Goal: Find contact information: Find contact information

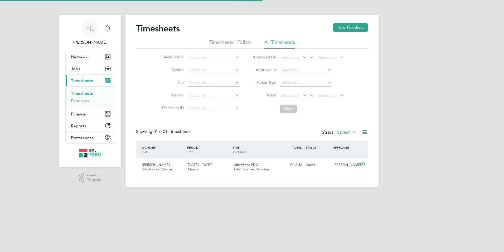
scroll to position [13, 46]
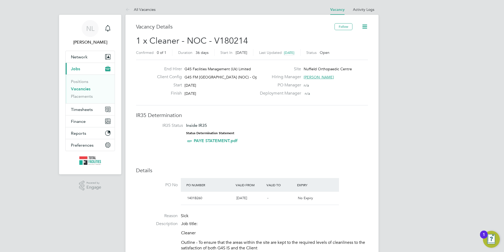
click at [367, 26] on icon at bounding box center [365, 26] width 7 height 7
drag, startPoint x: 318, startPoint y: 111, endPoint x: 319, endPoint y: 103, distance: 7.9
click at [312, 76] on span "[PERSON_NAME]" at bounding box center [319, 77] width 30 height 5
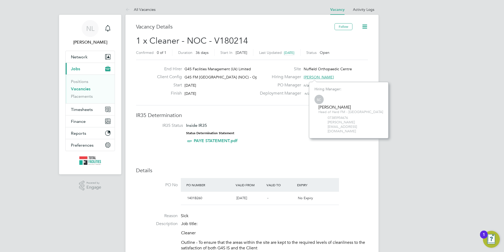
scroll to position [37, 79]
drag, startPoint x: 328, startPoint y: 111, endPoint x: 379, endPoint y: 112, distance: 51.2
click at [379, 120] on span "[PERSON_NAME][EMAIL_ADDRESS][DOMAIN_NAME]" at bounding box center [355, 126] width 55 height 13
drag, startPoint x: 379, startPoint y: 112, endPoint x: 356, endPoint y: 113, distance: 23.2
copy span "[PERSON_NAME][EMAIL_ADDRESS][DOMAIN_NAME]"
